Goal: Find contact information: Find contact information

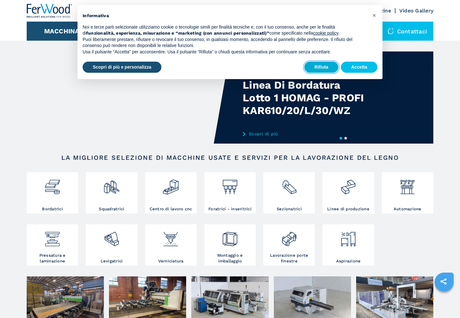
click at [321, 65] on button "Rifiuta" at bounding box center [321, 67] width 34 height 11
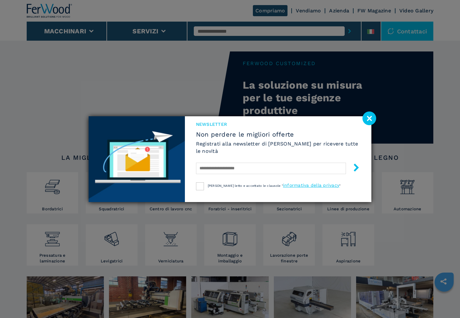
click at [95, 31] on div "NEWSLETTER Non perdere le migliori offerte Registrati alla newsletter di Ferwoo…" at bounding box center [230, 159] width 460 height 318
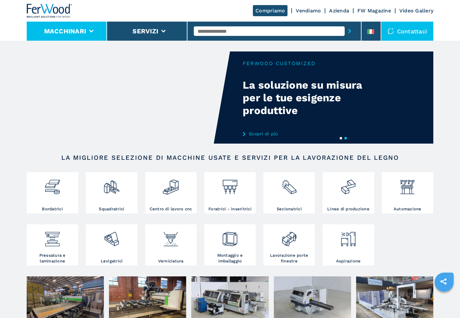
click at [92, 32] on icon at bounding box center [91, 31] width 4 height 3
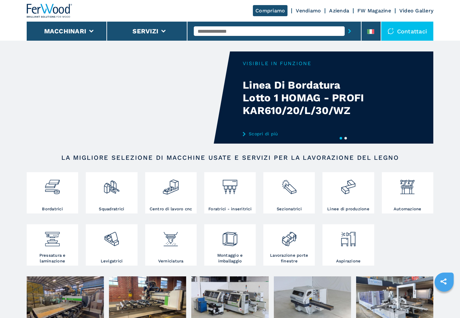
click at [412, 30] on div "Contattaci" at bounding box center [407, 31] width 52 height 19
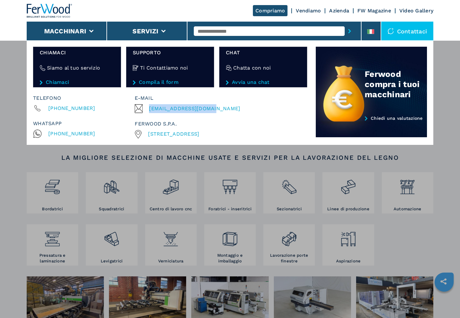
drag, startPoint x: 213, startPoint y: 108, endPoint x: 149, endPoint y: 109, distance: 64.2
click at [148, 109] on div "[EMAIL_ADDRESS][DOMAIN_NAME]" at bounding box center [220, 108] width 170 height 9
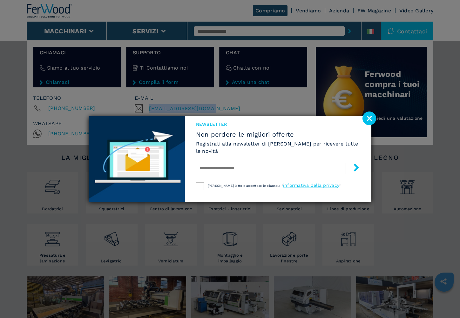
copy span "[EMAIL_ADDRESS][DOMAIN_NAME]"
drag, startPoint x: 371, startPoint y: 118, endPoint x: 231, endPoint y: 116, distance: 140.4
click at [371, 118] on image at bounding box center [369, 118] width 14 height 14
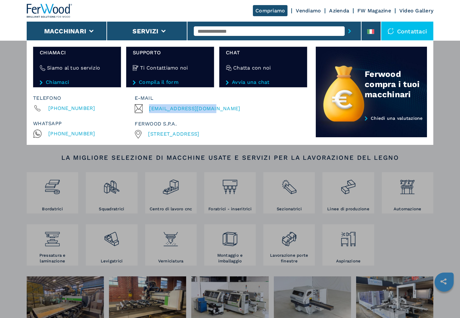
copy span "[EMAIL_ADDRESS][DOMAIN_NAME]"
